Goal: Task Accomplishment & Management: Use online tool/utility

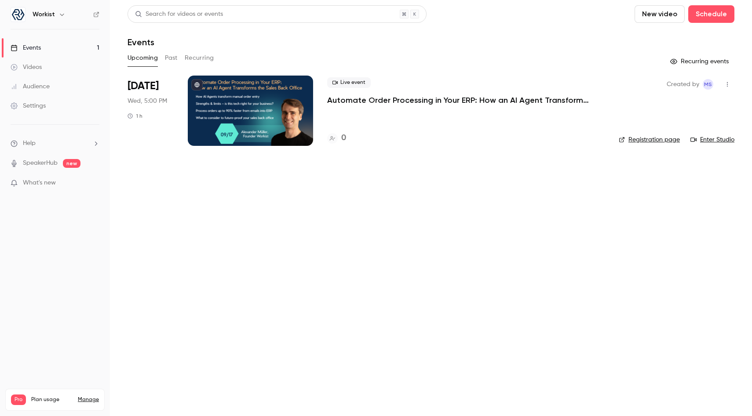
click at [162, 94] on div "[DATE] Wed, 5:00 PM 1 h" at bounding box center [151, 111] width 46 height 70
click at [352, 78] on span "Live event" at bounding box center [349, 82] width 44 height 11
click at [344, 106] on div "Live event Automate Order Processing in Your ERP: How an AI Agent Transforms th…" at bounding box center [465, 111] width 277 height 70
click at [346, 102] on p "Automate Order Processing in Your ERP: How an AI Agent Transforms the Sales Bac…" at bounding box center [459, 100] width 264 height 11
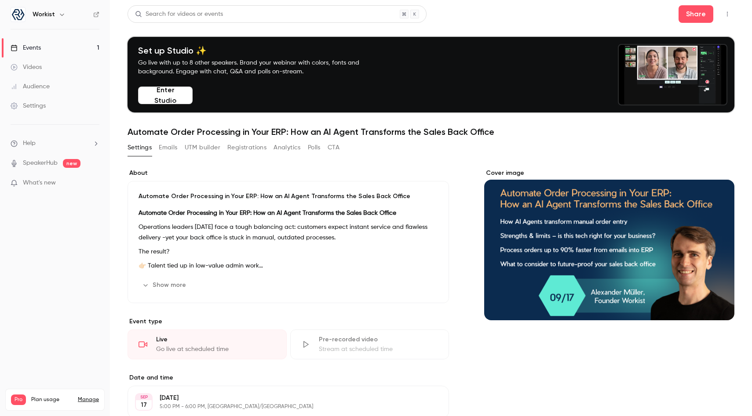
click at [212, 143] on button "UTM builder" at bounding box center [203, 148] width 36 height 14
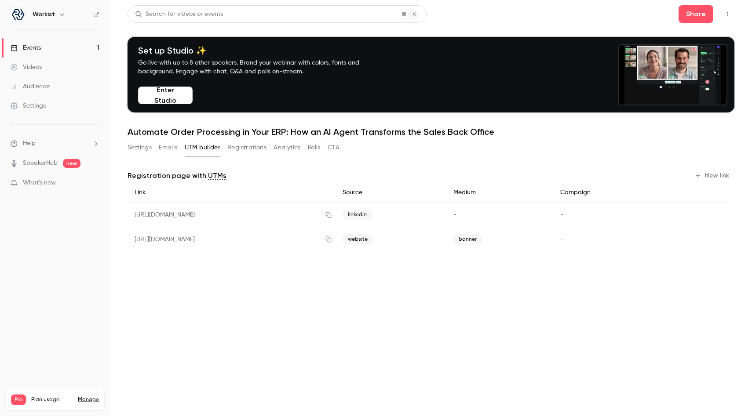
click at [281, 148] on button "Analytics" at bounding box center [287, 148] width 27 height 14
click at [148, 148] on button "Settings" at bounding box center [140, 148] width 24 height 14
